Goal: Task Accomplishment & Management: Manage account settings

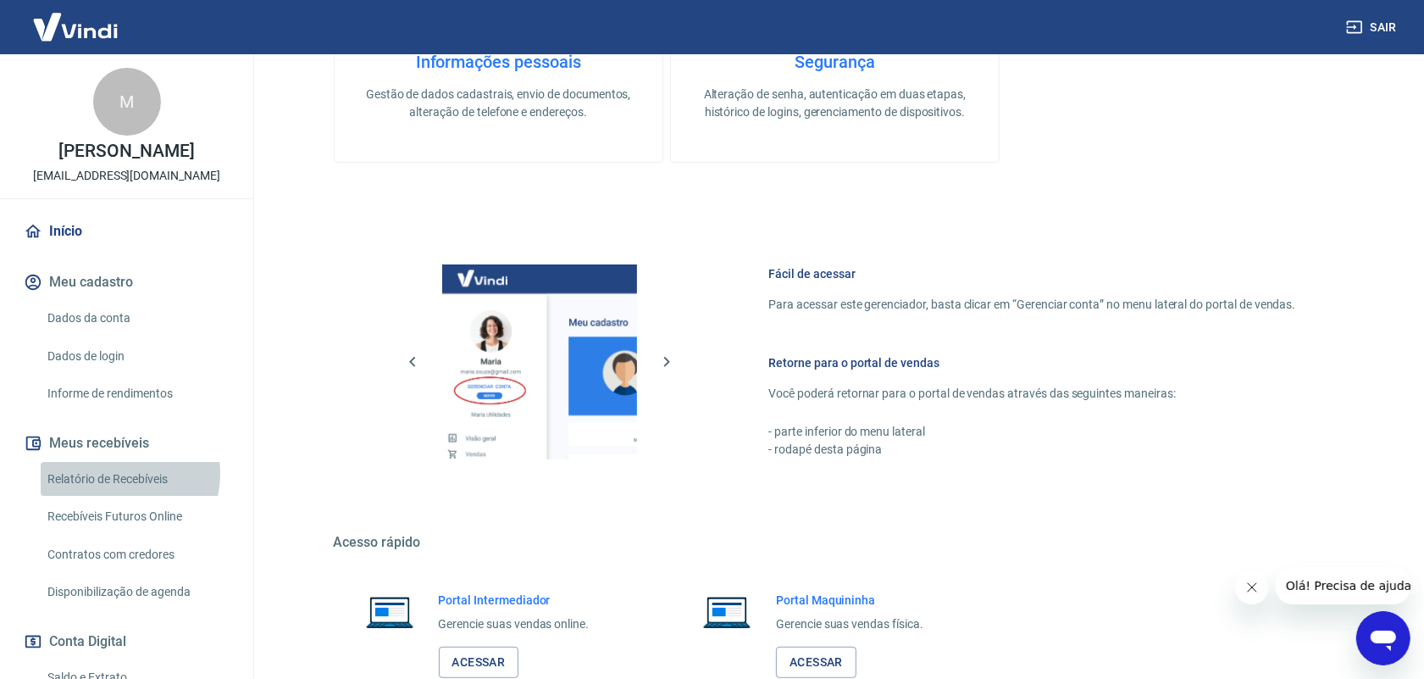
click at [123, 473] on link "Relatório de Recebíveis" at bounding box center [137, 479] width 192 height 35
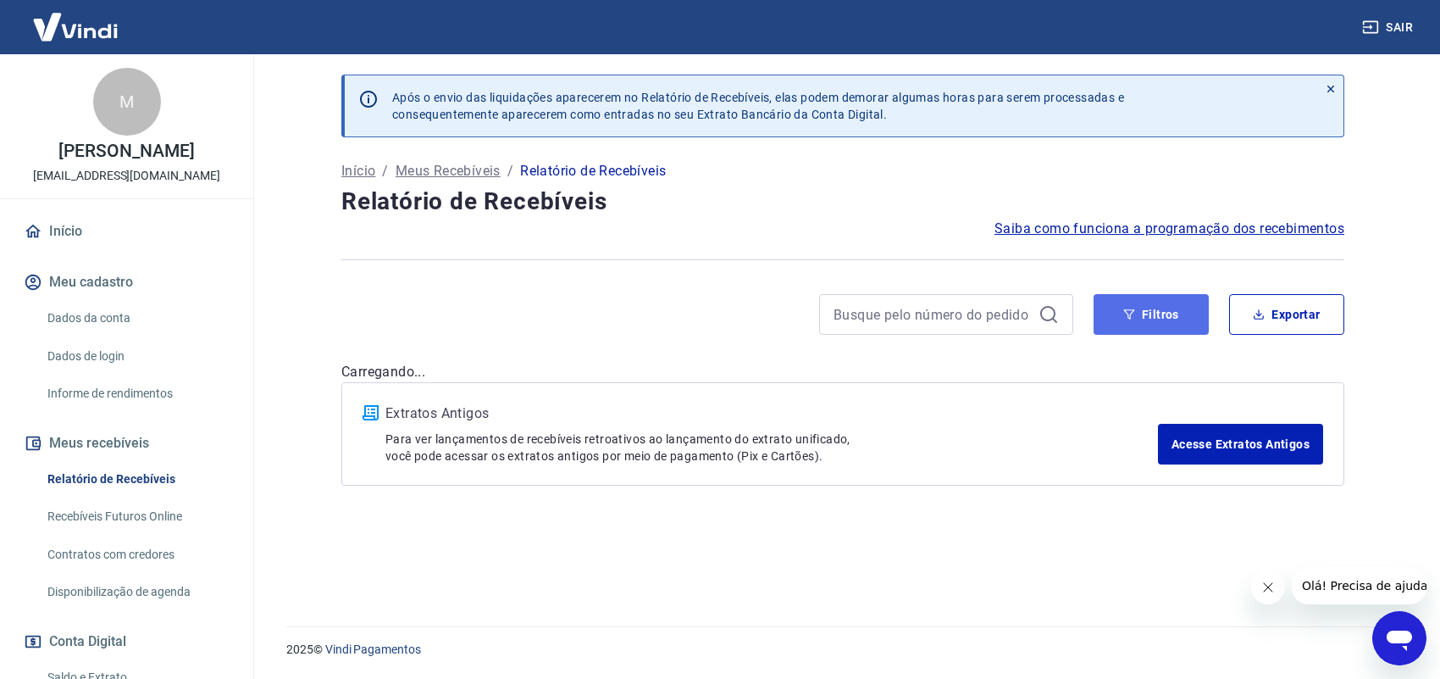
click at [1138, 313] on button "Filtros" at bounding box center [1151, 314] width 115 height 41
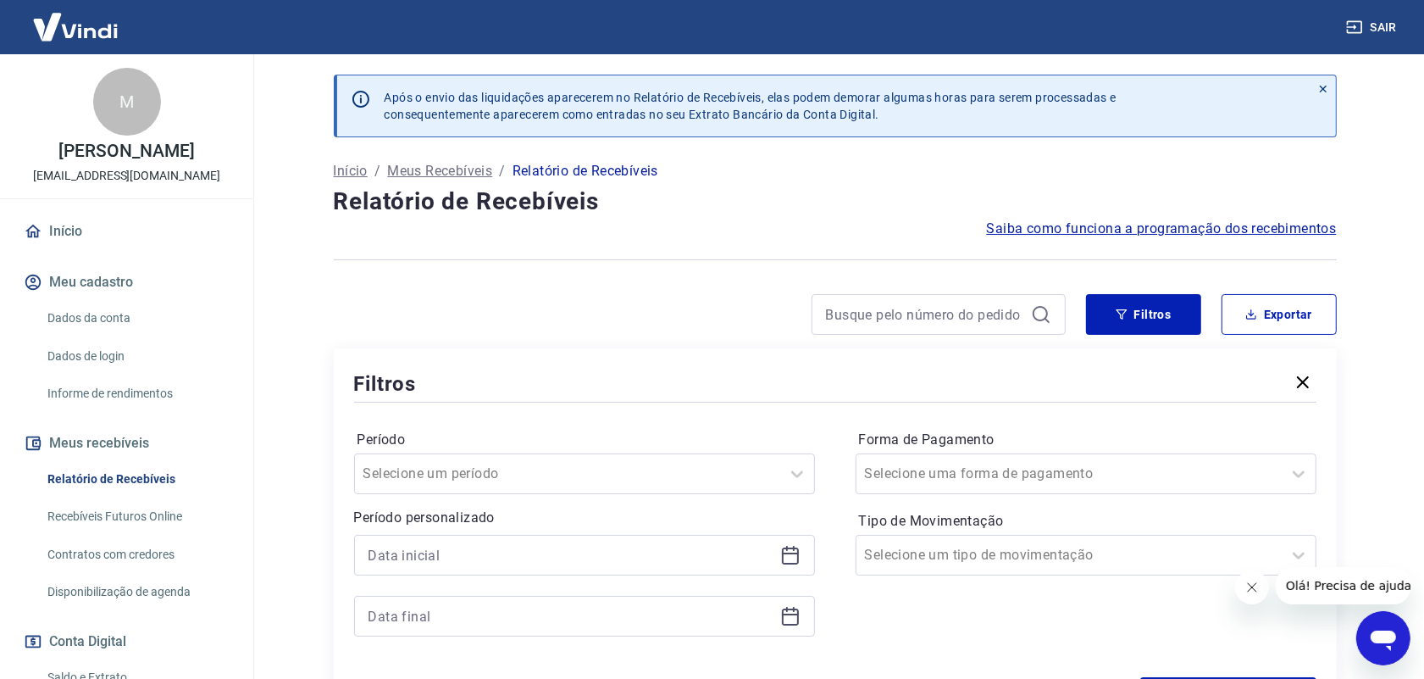
click at [790, 556] on icon at bounding box center [790, 555] width 20 height 20
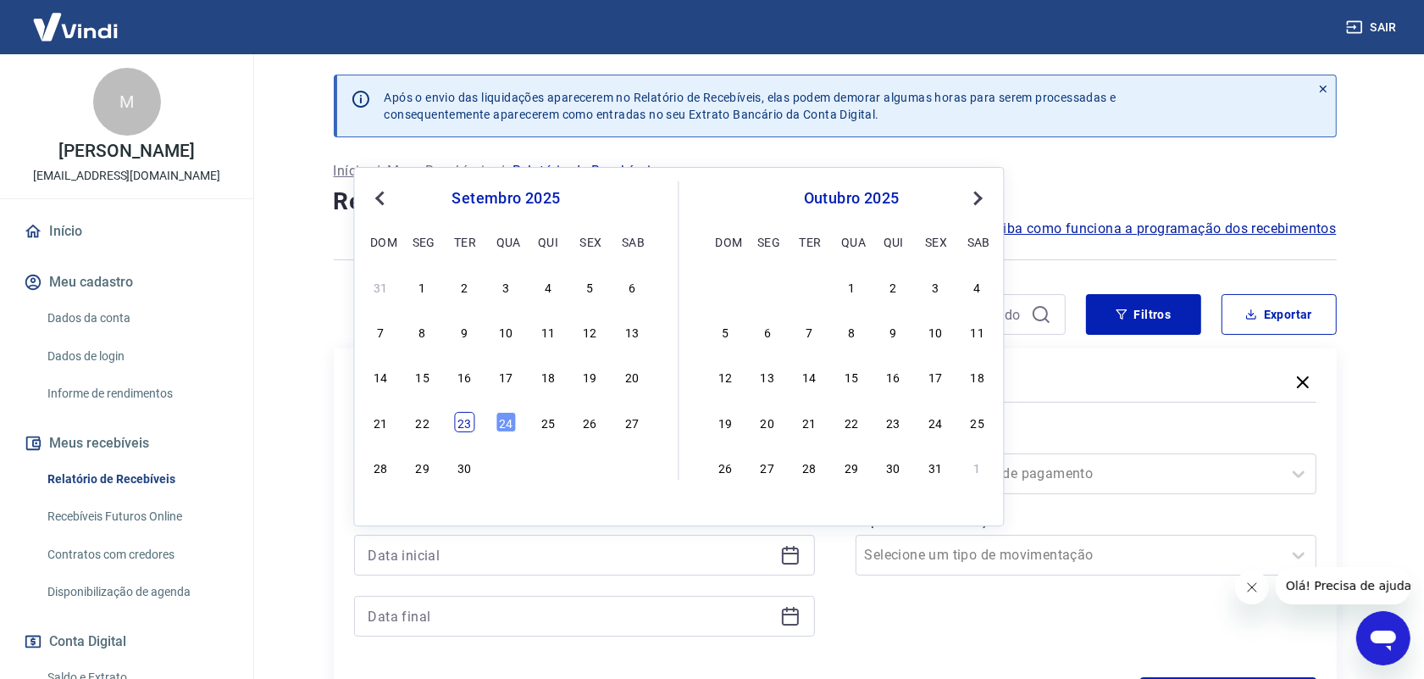
click at [469, 421] on div "23" at bounding box center [464, 422] width 20 height 20
type input "[DATE]"
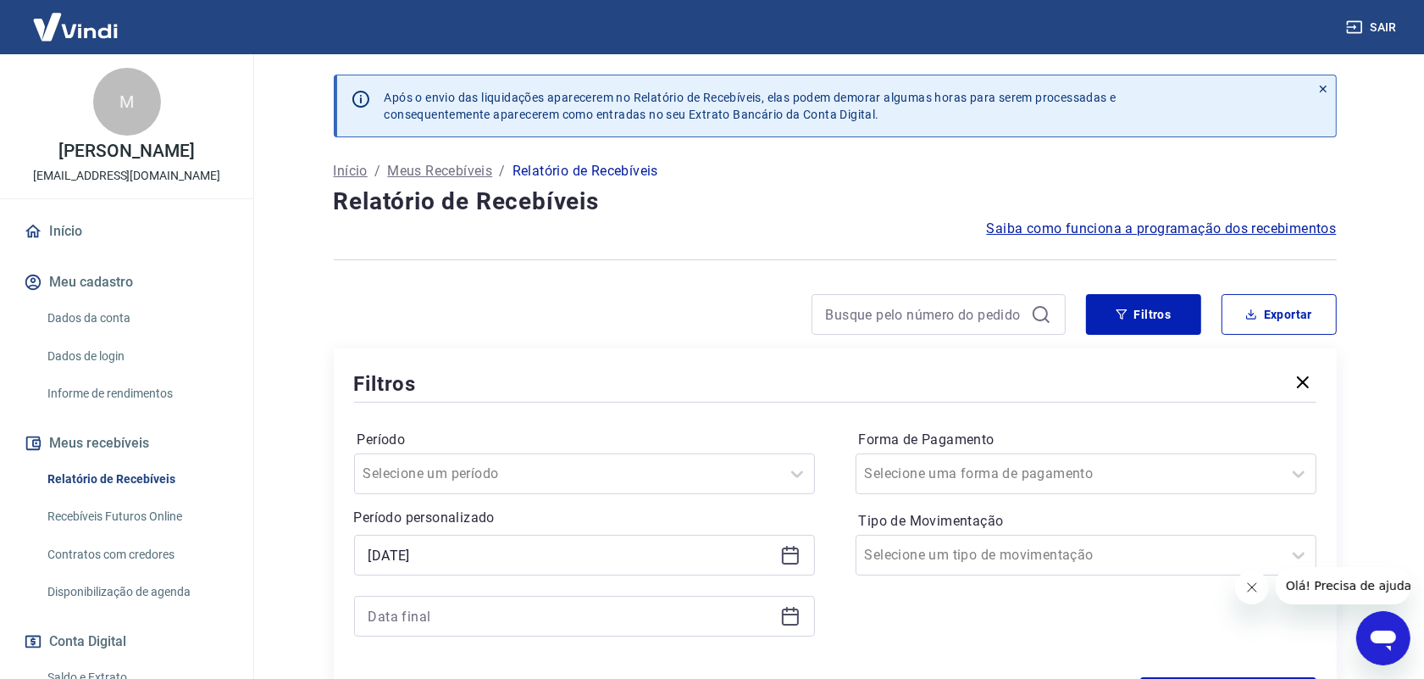
click at [790, 617] on icon at bounding box center [790, 616] width 20 height 20
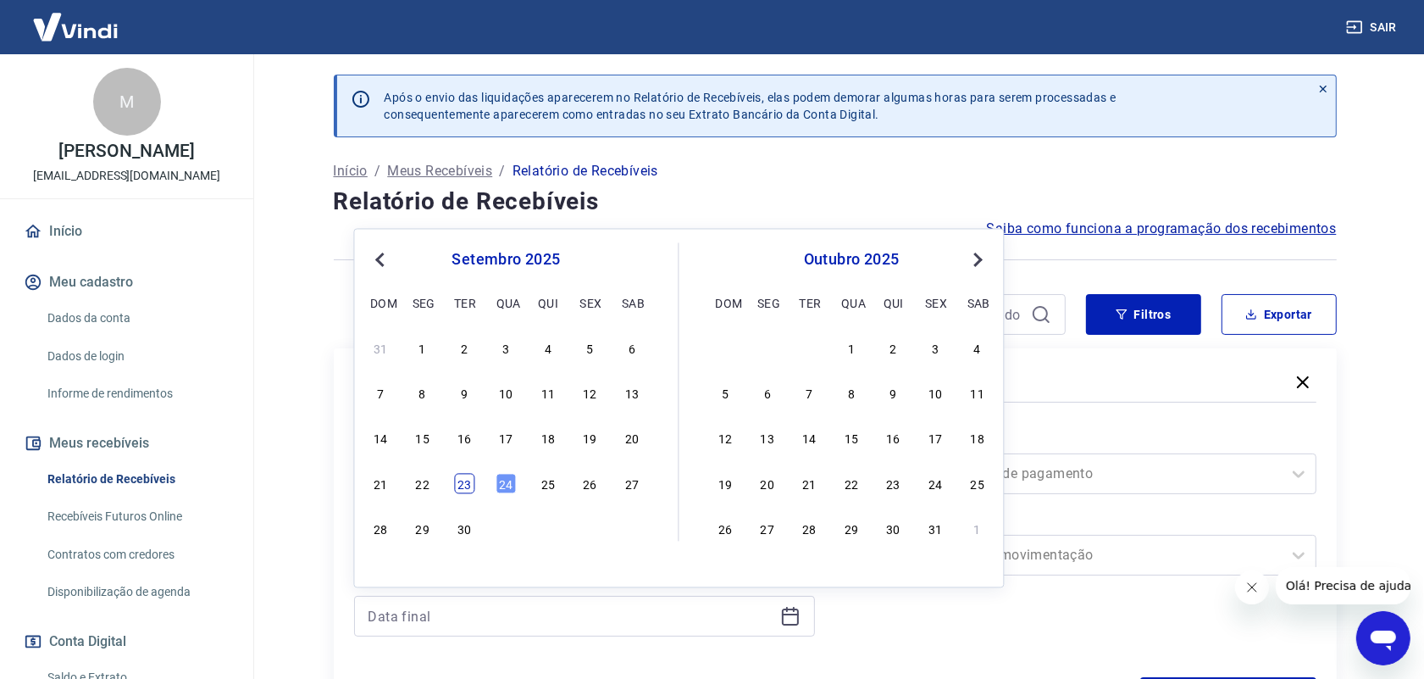
click at [470, 485] on div "23" at bounding box center [464, 483] width 20 height 20
type input "[DATE]"
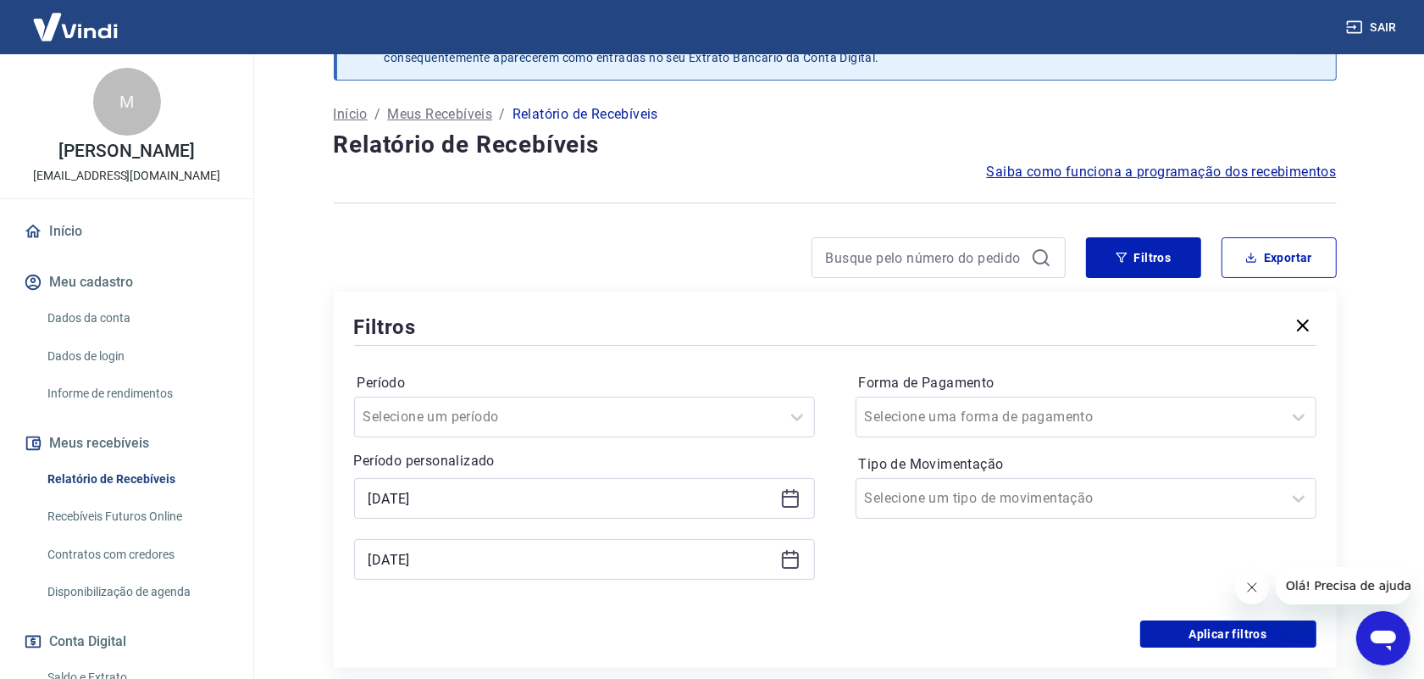
scroll to position [106, 0]
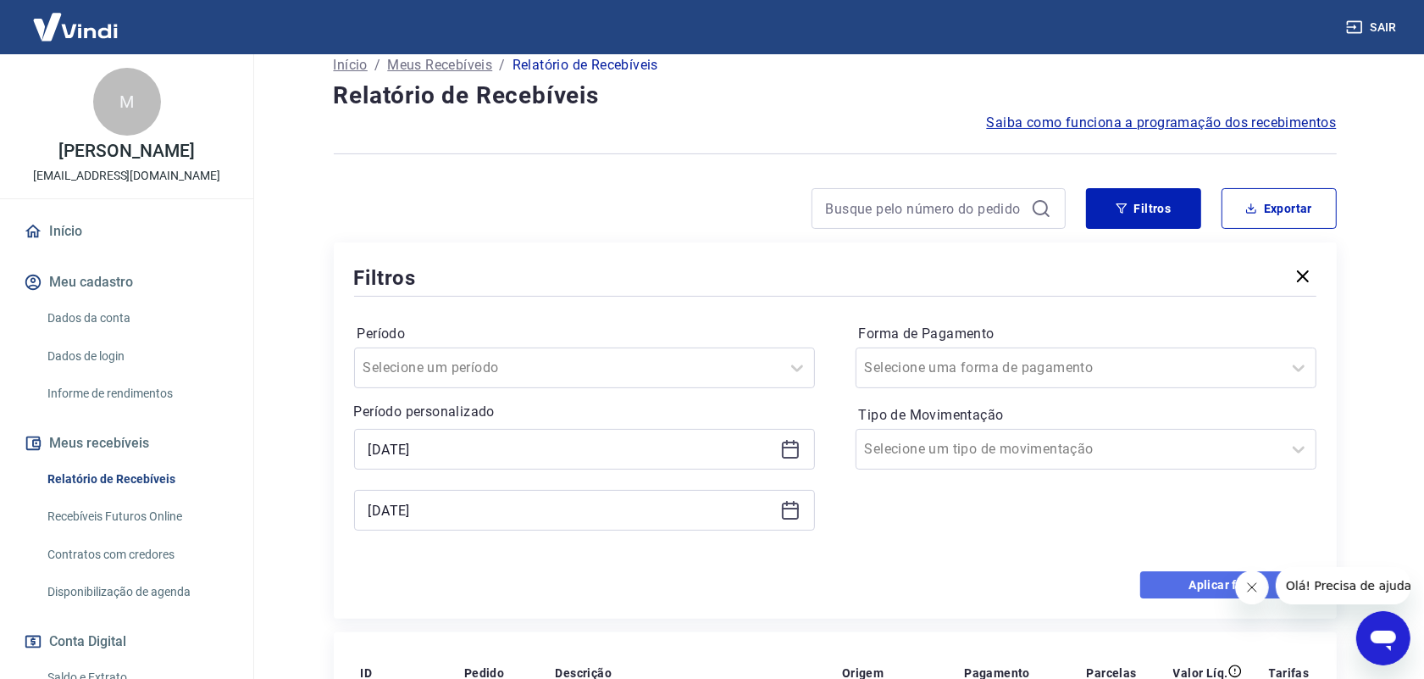
click at [1175, 583] on button "Aplicar filtros" at bounding box center [1228, 584] width 176 height 27
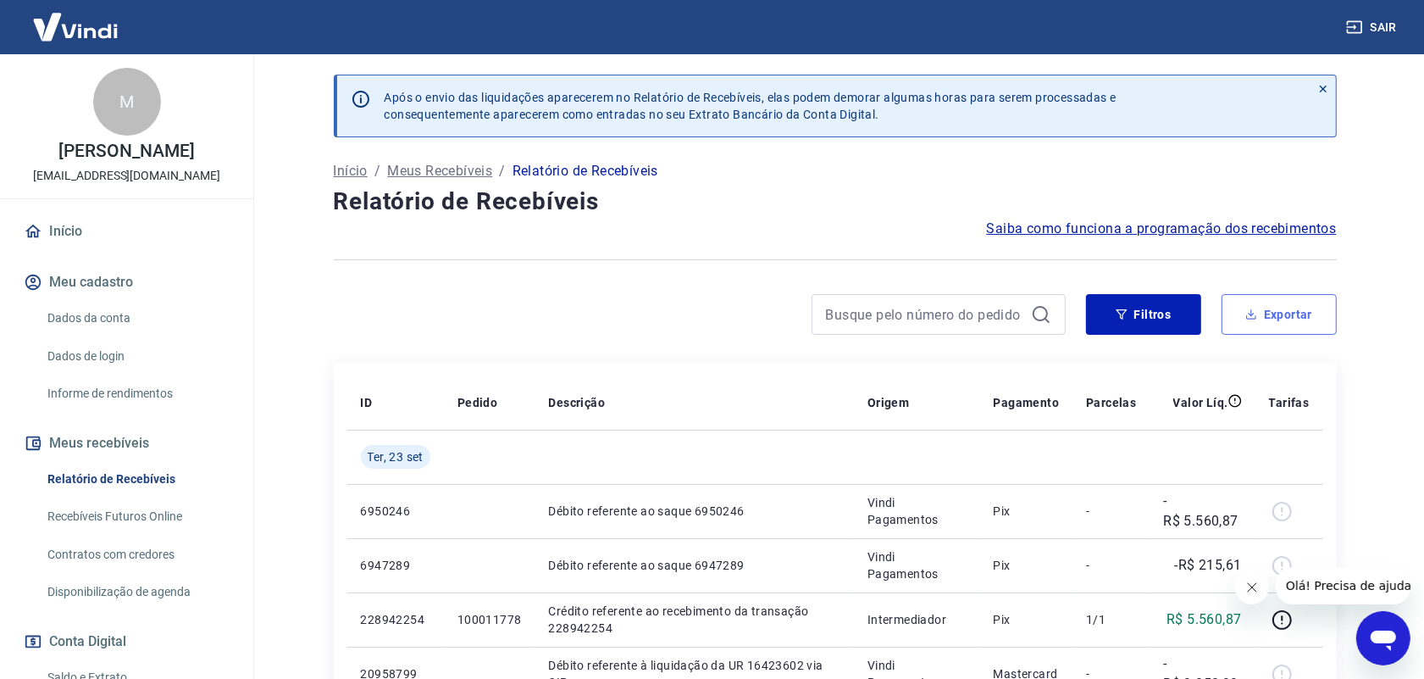
click at [1298, 318] on button "Exportar" at bounding box center [1279, 314] width 115 height 41
type input "[DATE]"
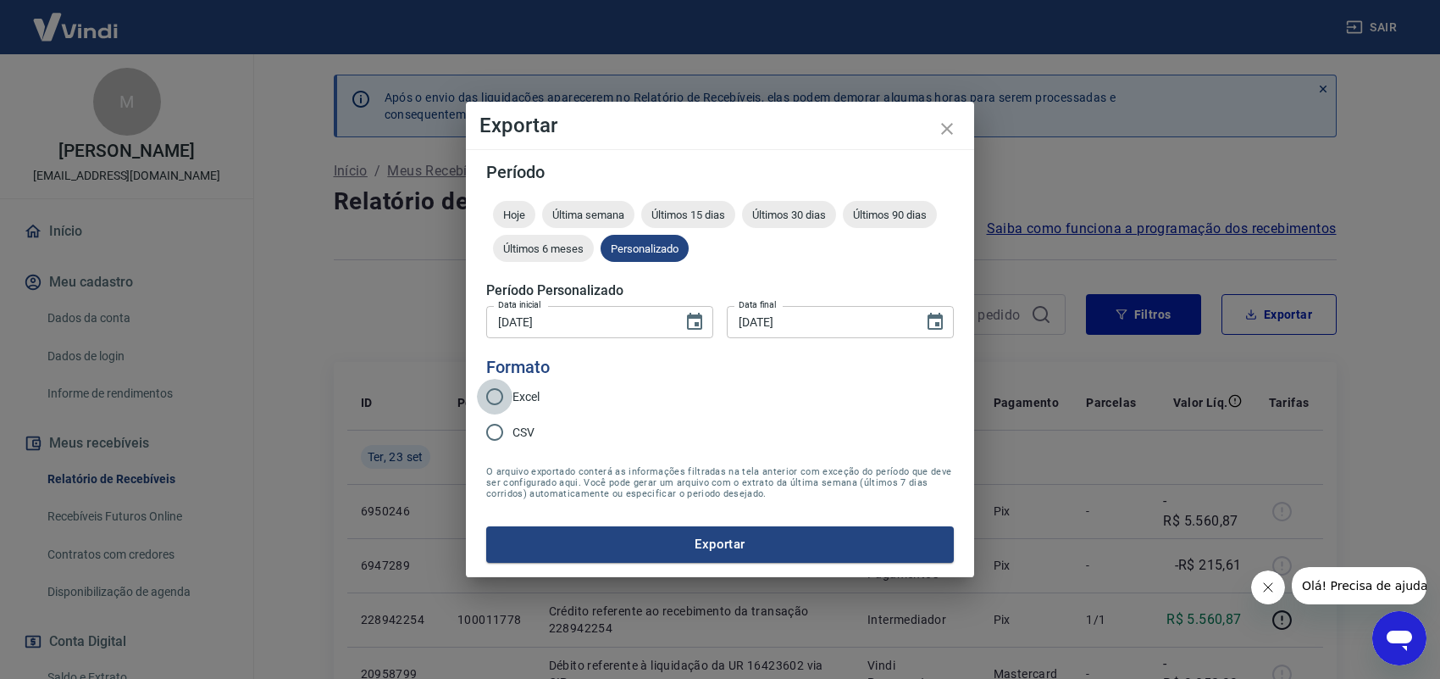
click at [506, 395] on input "Excel" at bounding box center [495, 397] width 36 height 36
radio input "true"
click at [671, 541] on button "Exportar" at bounding box center [720, 544] width 468 height 36
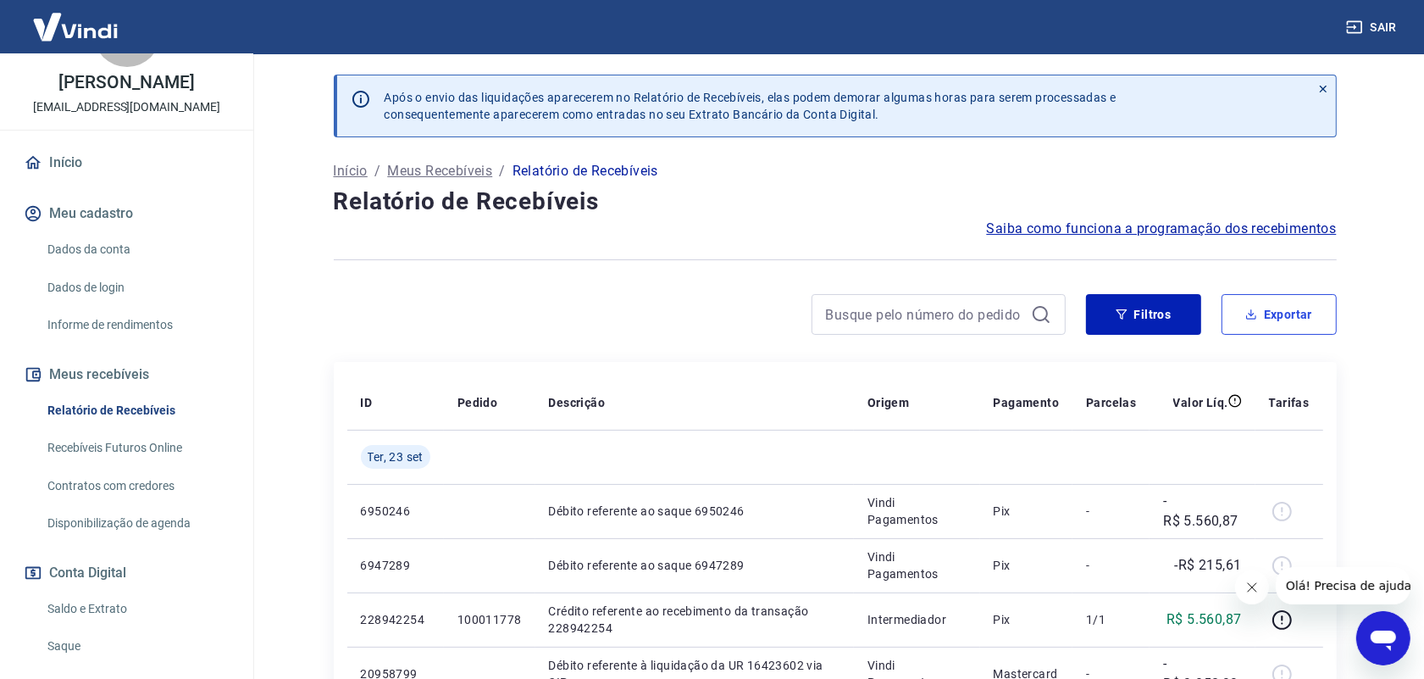
scroll to position [106, 0]
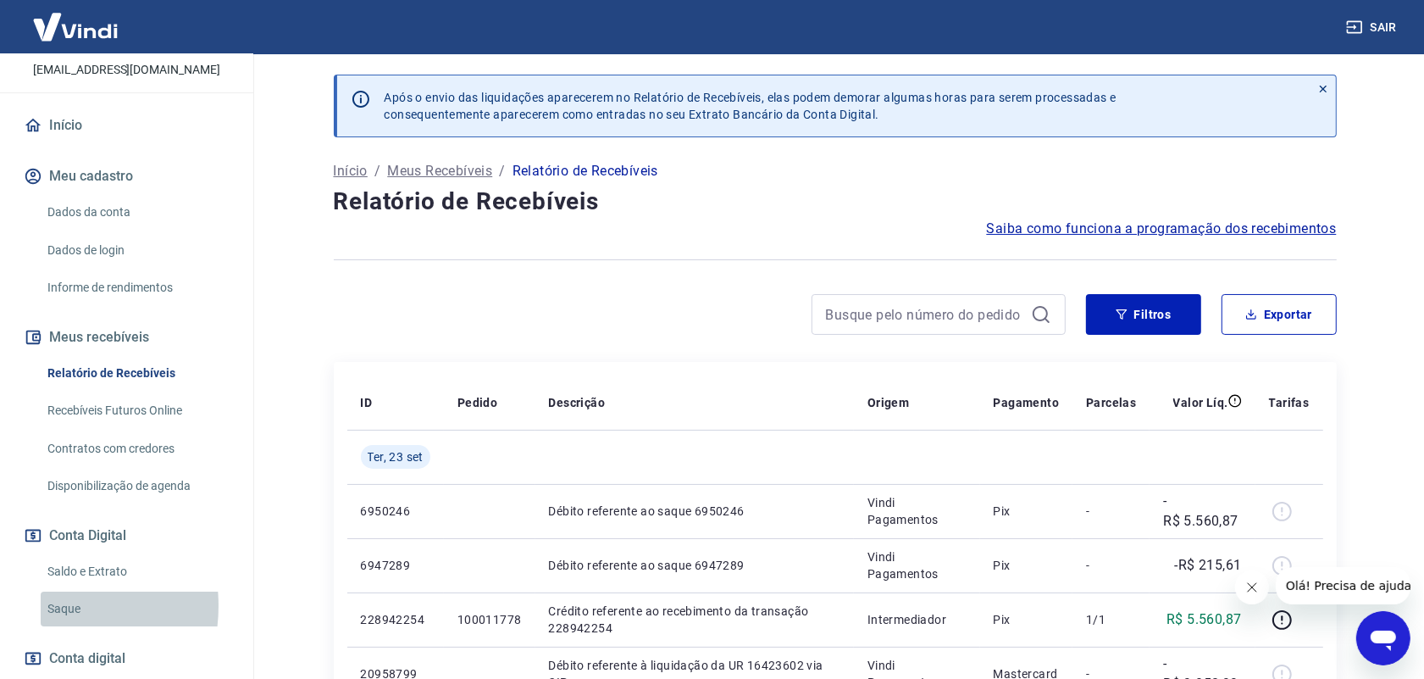
click at [41, 606] on link "Saque" at bounding box center [137, 608] width 192 height 35
